Goal: Transaction & Acquisition: Purchase product/service

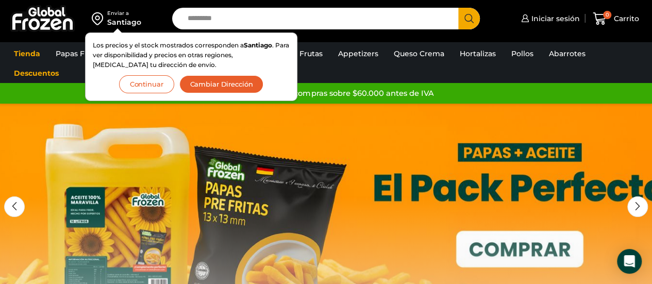
click at [212, 81] on button "Cambiar Dirección" at bounding box center [221, 84] width 85 height 18
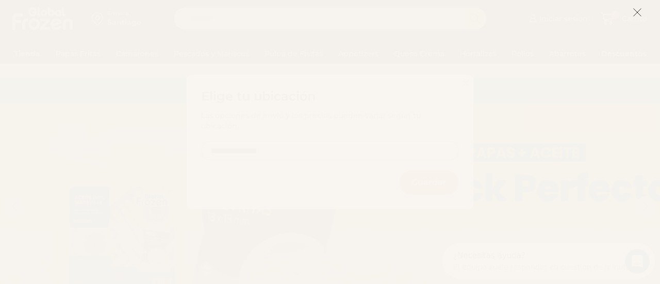
click at [634, 9] on icon at bounding box center [636, 12] width 9 height 9
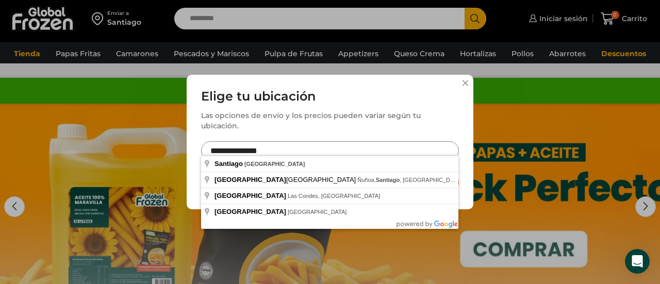
drag, startPoint x: 245, startPoint y: 147, endPoint x: 194, endPoint y: 141, distance: 50.8
click at [194, 141] on div "**********" at bounding box center [330, 142] width 287 height 135
click at [225, 146] on input "**********" at bounding box center [330, 150] width 258 height 19
click at [245, 147] on input "**********" at bounding box center [330, 150] width 258 height 19
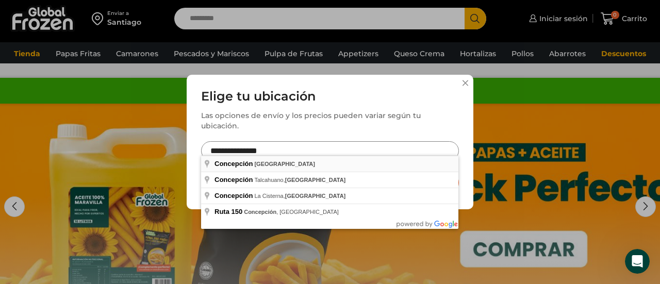
type input "**********"
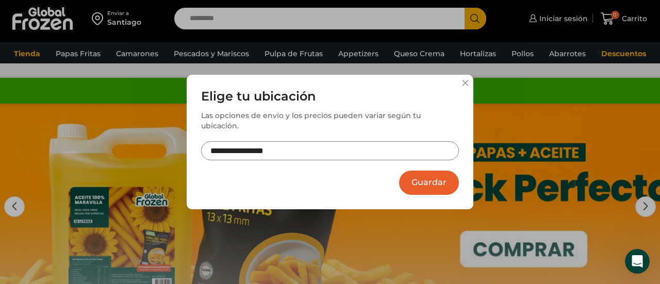
click at [422, 171] on button "Guardar" at bounding box center [429, 183] width 60 height 24
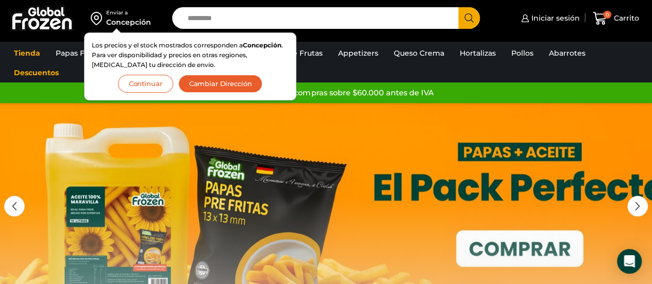
click at [155, 85] on button "Continuar" at bounding box center [145, 84] width 55 height 18
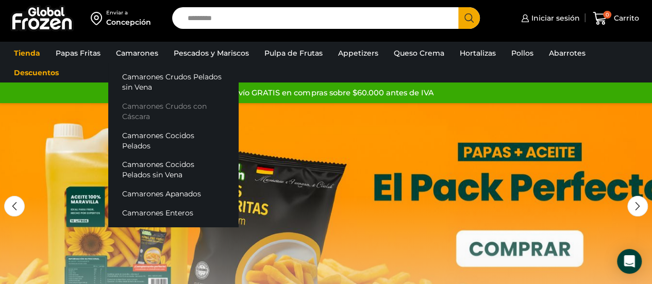
click at [182, 102] on link "Camarones Crudos con Cáscara" at bounding box center [173, 110] width 130 height 29
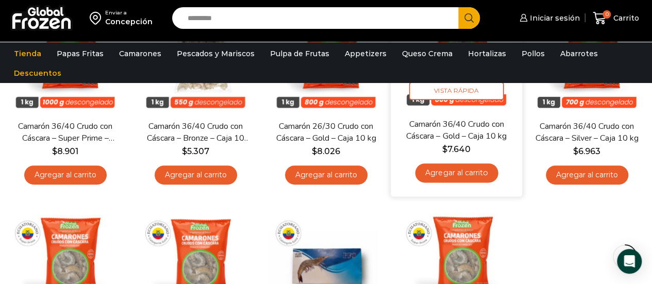
scroll to position [155, 0]
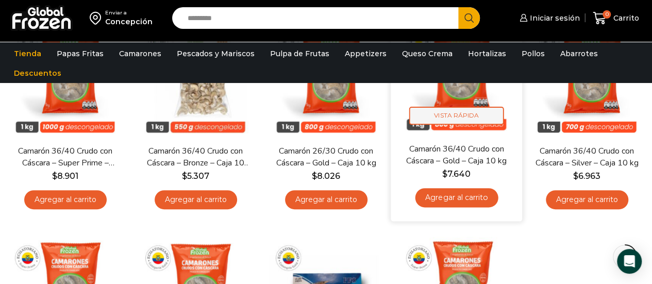
click at [452, 112] on span "Vista Rápida" at bounding box center [456, 116] width 95 height 18
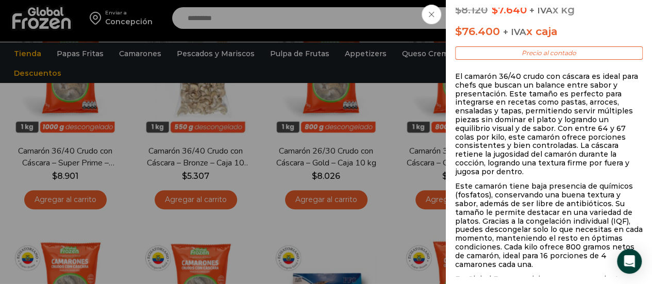
scroll to position [284, 0]
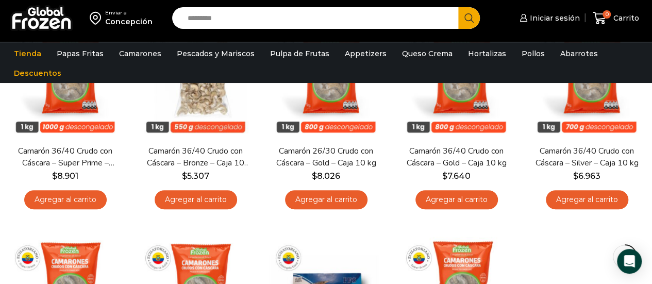
click at [72, 119] on span "Vista Rápida" at bounding box center [65, 121] width 94 height 18
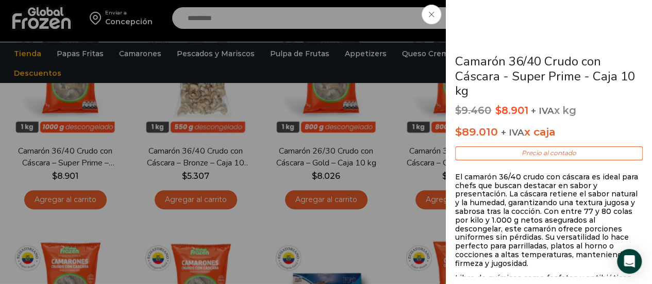
scroll to position [206, 0]
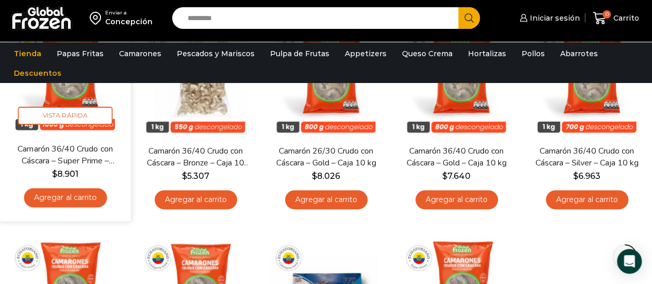
click at [69, 194] on link "Agregar al carrito" at bounding box center [65, 197] width 83 height 19
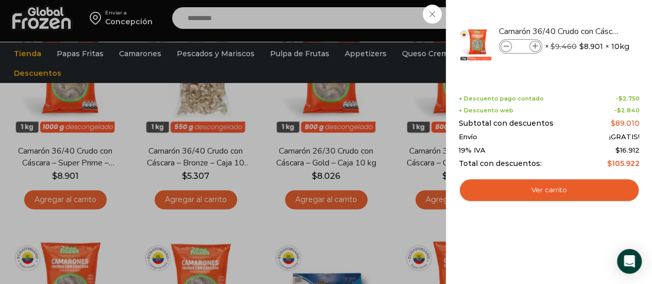
click at [590, 30] on div "1 Carrito 1 1 Shopping Cart *" at bounding box center [616, 18] width 52 height 24
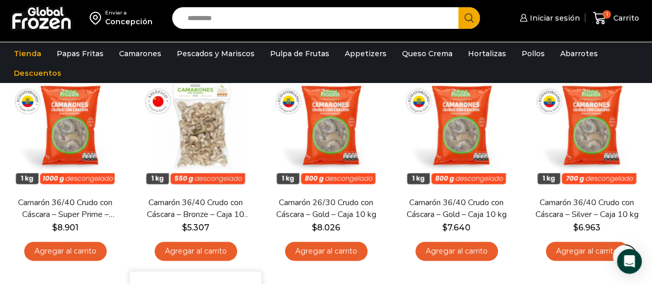
scroll to position [155, 0]
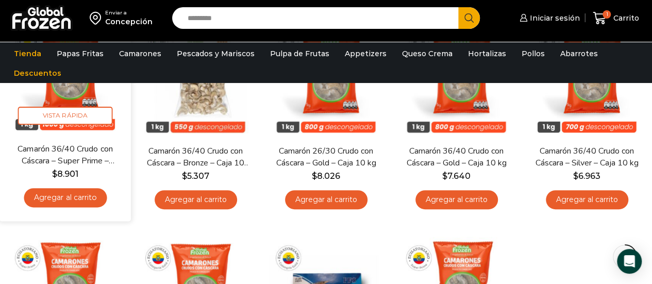
click at [73, 100] on img at bounding box center [65, 78] width 116 height 116
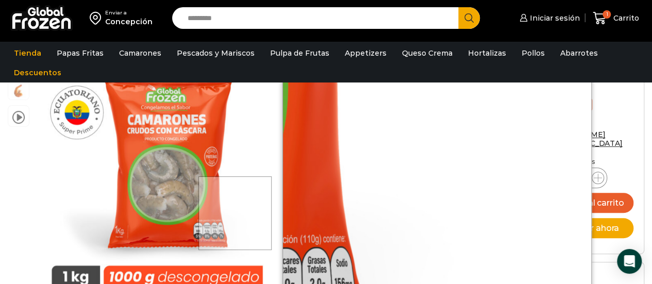
scroll to position [1, 0]
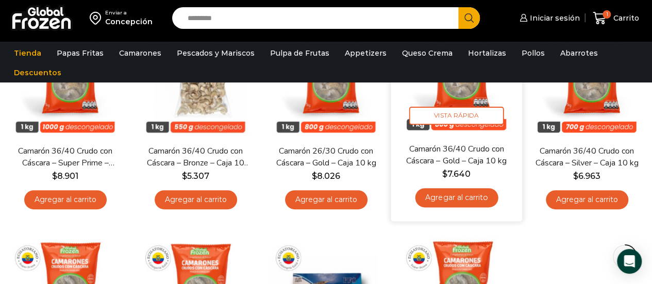
click at [466, 96] on img at bounding box center [456, 78] width 116 height 116
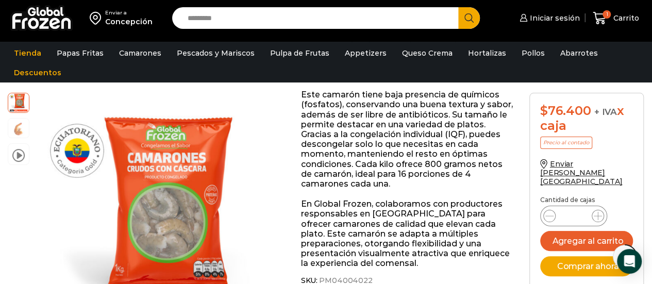
scroll to position [310, 0]
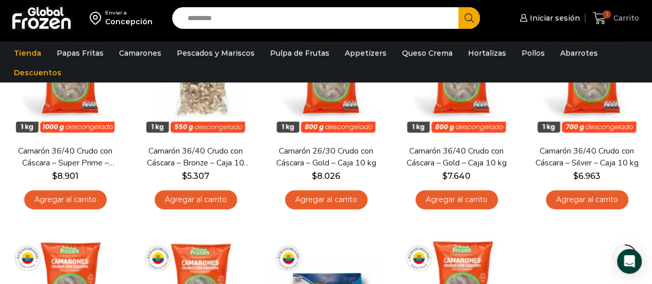
click at [600, 20] on icon at bounding box center [599, 18] width 13 height 12
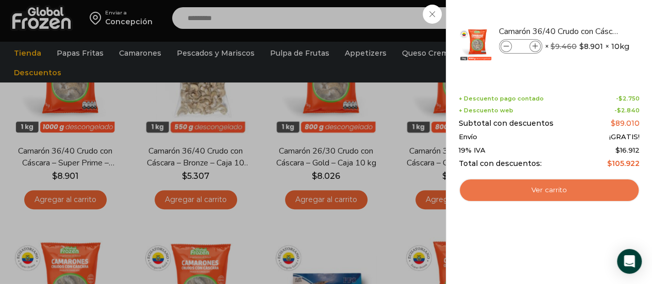
click at [542, 190] on link "Ver carrito" at bounding box center [549, 190] width 181 height 24
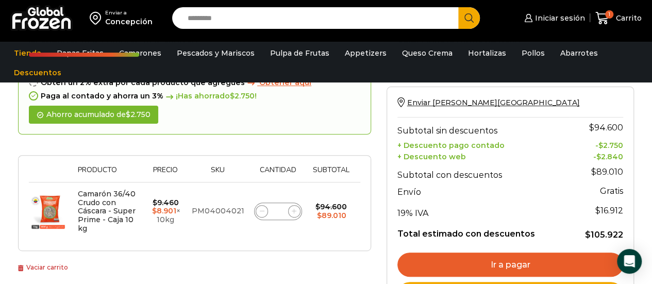
scroll to position [155, 0]
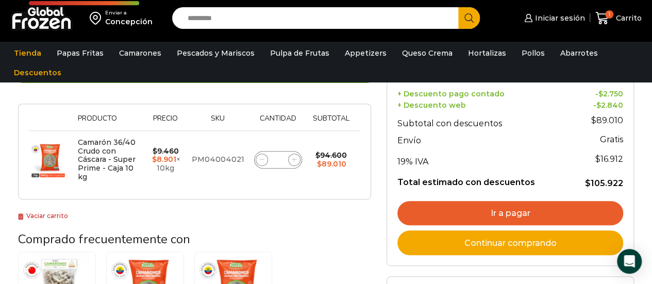
click at [534, 207] on link "Ir a pagar" at bounding box center [510, 213] width 226 height 25
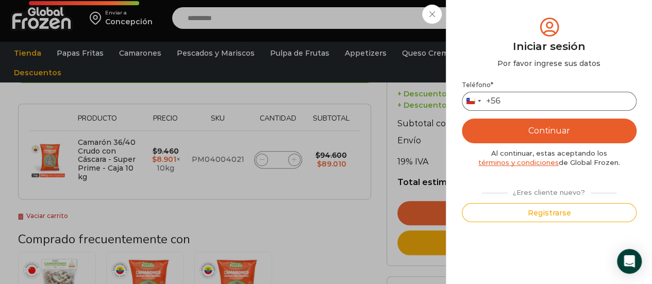
click at [573, 108] on input "Teléfono *" at bounding box center [549, 101] width 175 height 19
type input "*********"
click at [551, 129] on button "Continuar" at bounding box center [549, 131] width 175 height 25
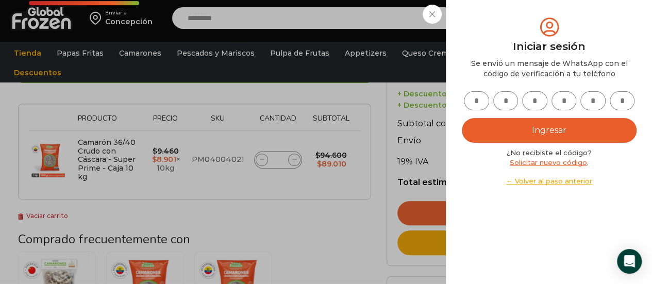
click at [481, 99] on input "text" at bounding box center [476, 100] width 25 height 19
type input "*"
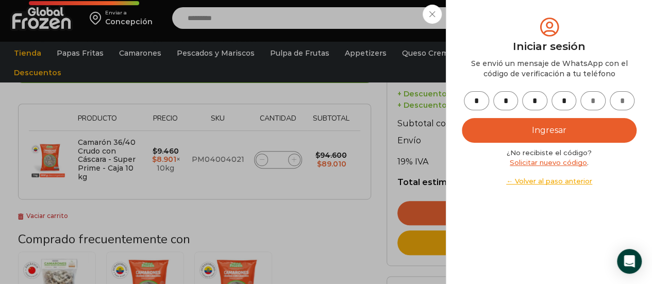
type input "*"
click at [539, 127] on button "Ingresar" at bounding box center [549, 130] width 175 height 25
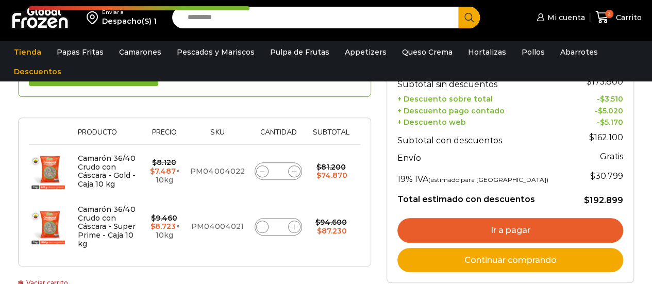
scroll to position [155, 0]
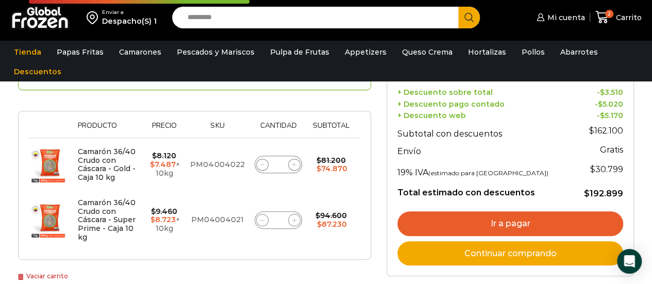
click at [475, 216] on link "Ir a pagar" at bounding box center [510, 223] width 226 height 25
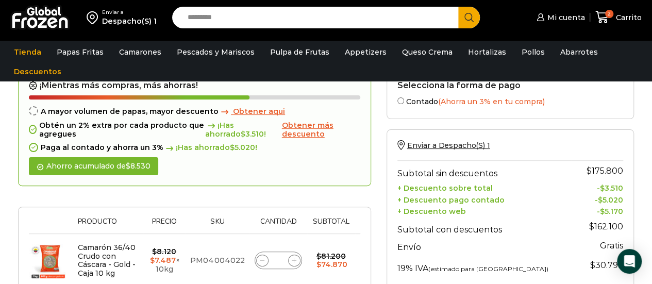
scroll to position [103, 0]
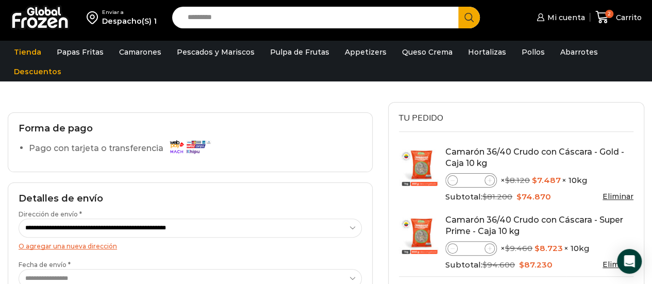
click at [609, 195] on link "Eliminar" at bounding box center [617, 196] width 31 height 9
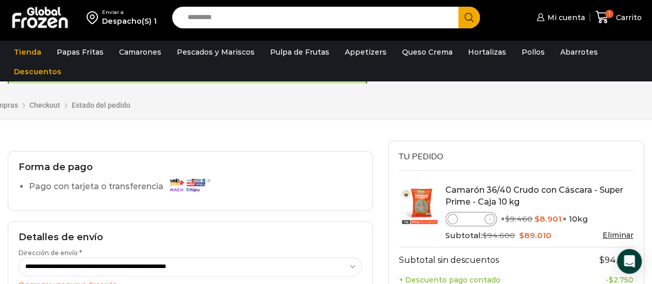
scroll to position [103, 0]
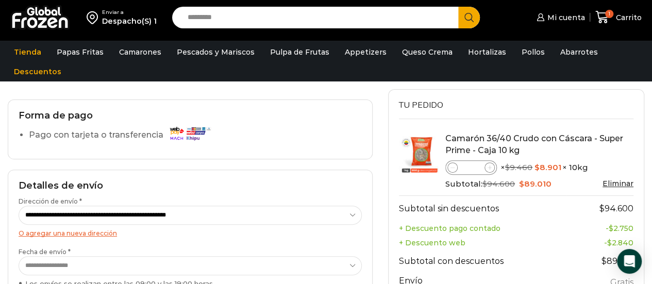
click at [157, 135] on label "Pago con tarjeta o transferencia" at bounding box center [122, 135] width 187 height 18
drag, startPoint x: 18, startPoint y: 133, endPoint x: 104, endPoint y: 135, distance: 86.6
click at [24, 135] on div "Forma de pago Pago con tarjeta o transferencia" at bounding box center [190, 129] width 365 height 60
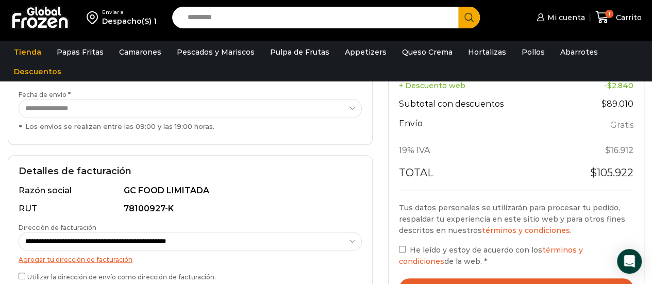
scroll to position [361, 0]
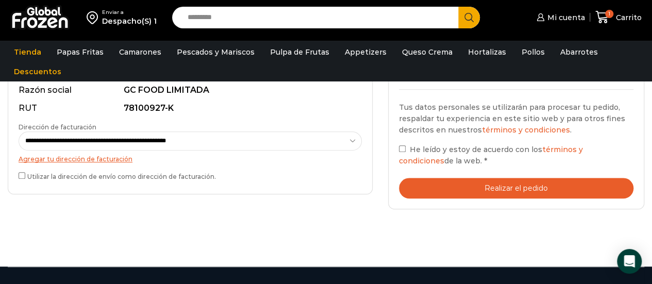
click at [14, 175] on div "**********" at bounding box center [190, 125] width 365 height 140
click at [510, 183] on button "Realizar el pedido" at bounding box center [516, 188] width 234 height 21
